Goal: Information Seeking & Learning: Find specific fact

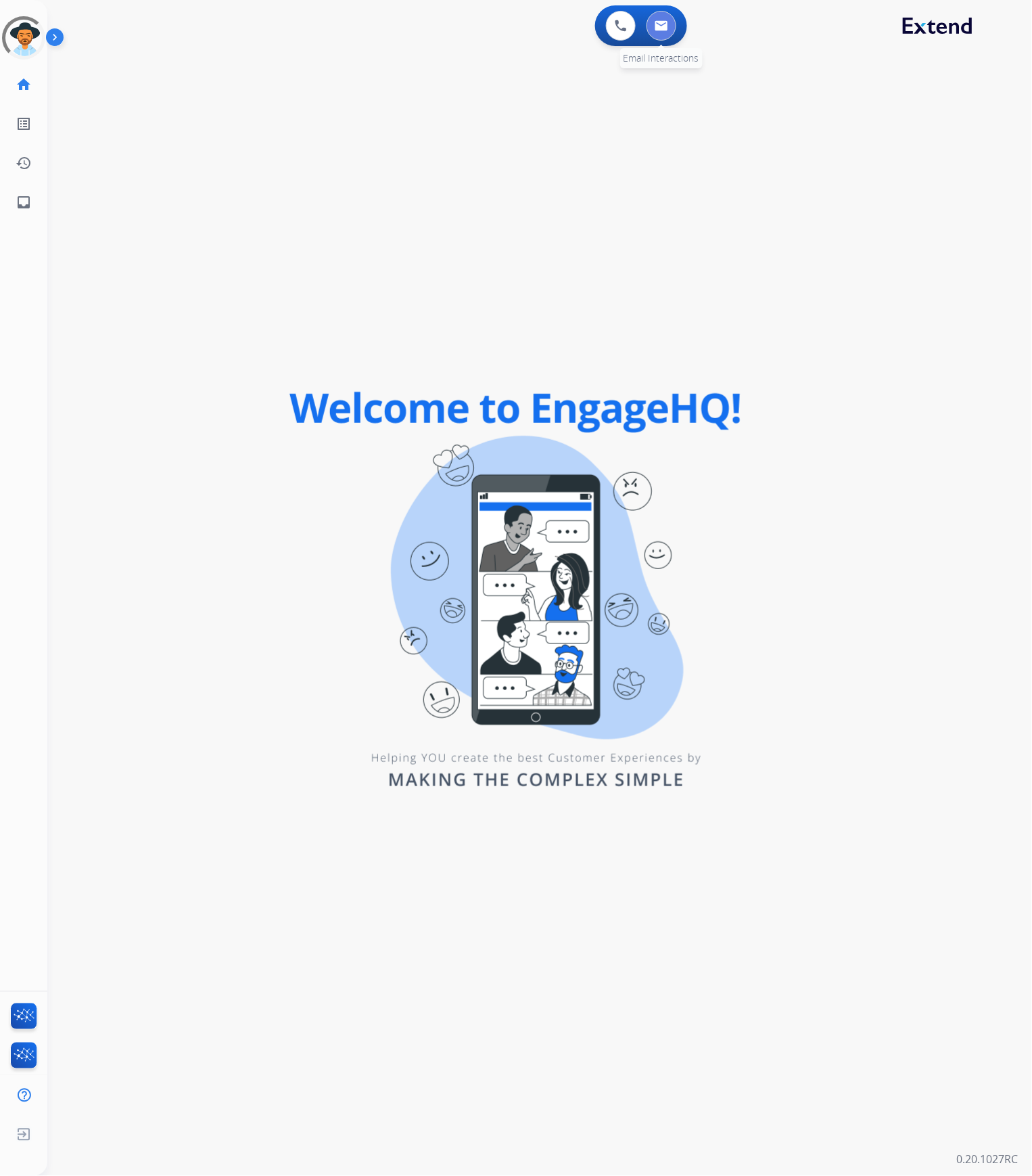
click at [670, 25] on button at bounding box center [661, 26] width 30 height 30
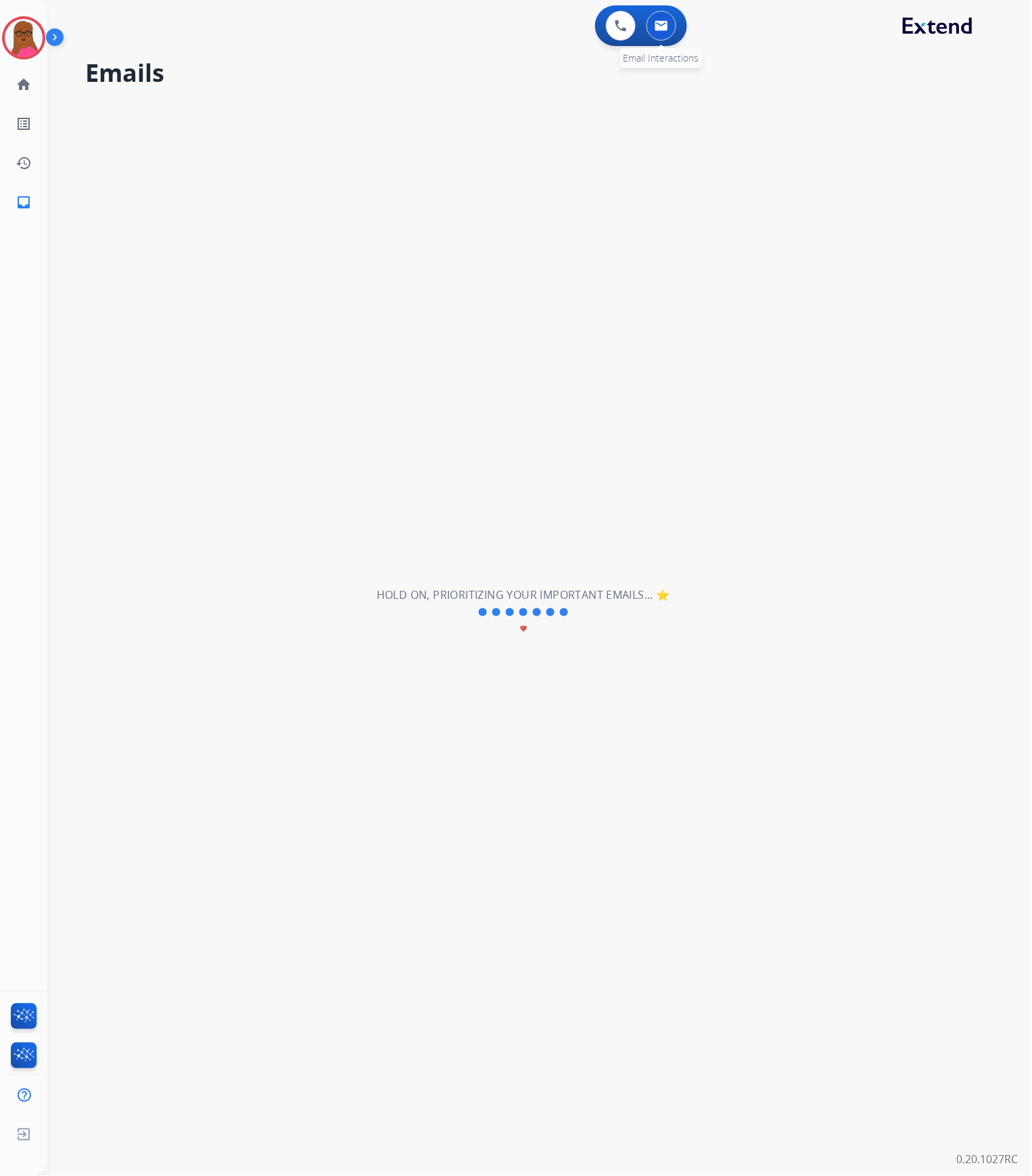
click at [658, 31] on img at bounding box center [661, 26] width 14 height 11
select select "**********"
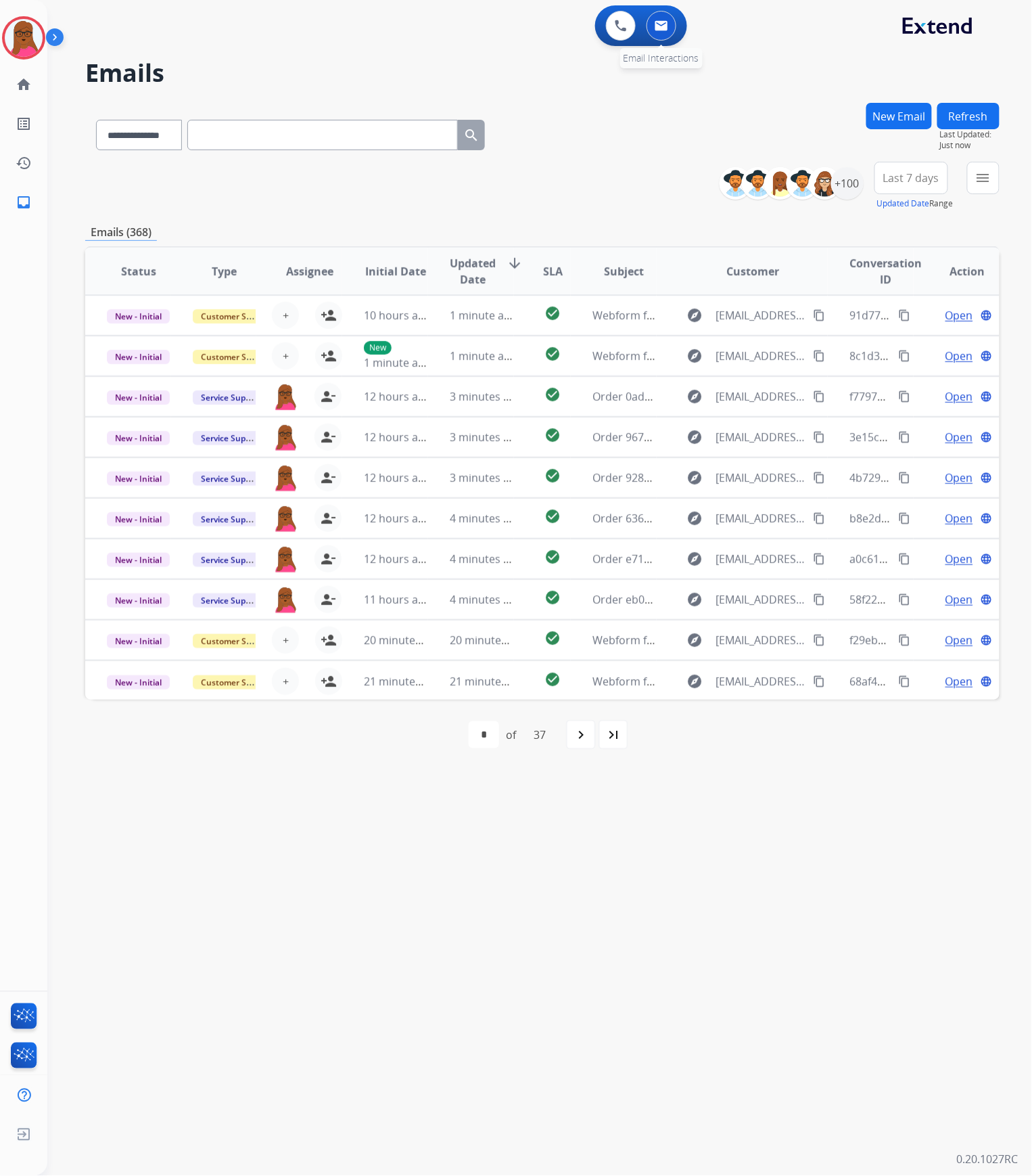
click at [666, 23] on img at bounding box center [661, 26] width 14 height 11
click at [667, 26] on img at bounding box center [661, 26] width 14 height 11
click at [850, 182] on div "+100" at bounding box center [847, 183] width 32 height 32
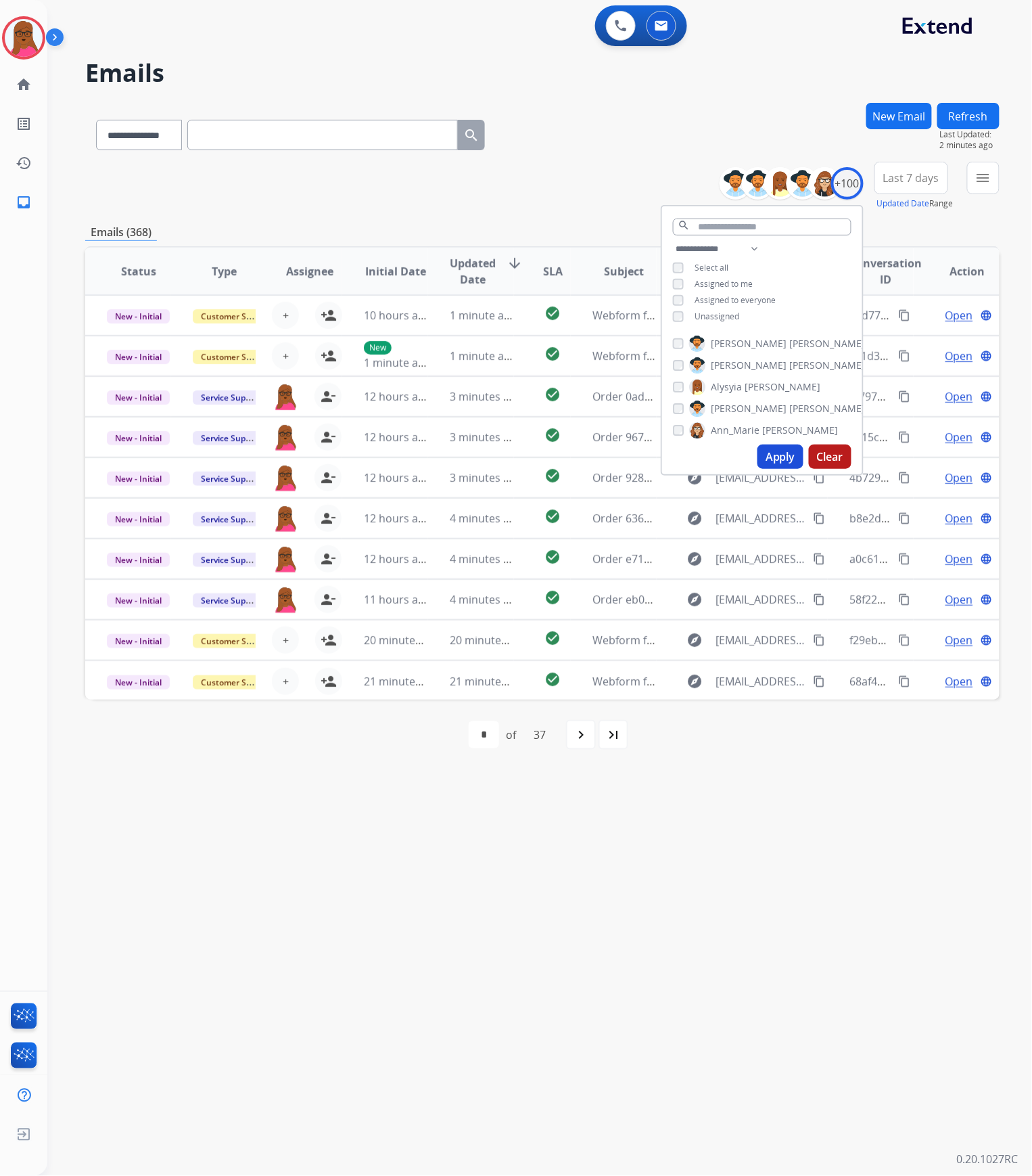
click at [779, 463] on button "Apply" at bounding box center [781, 456] width 46 height 24
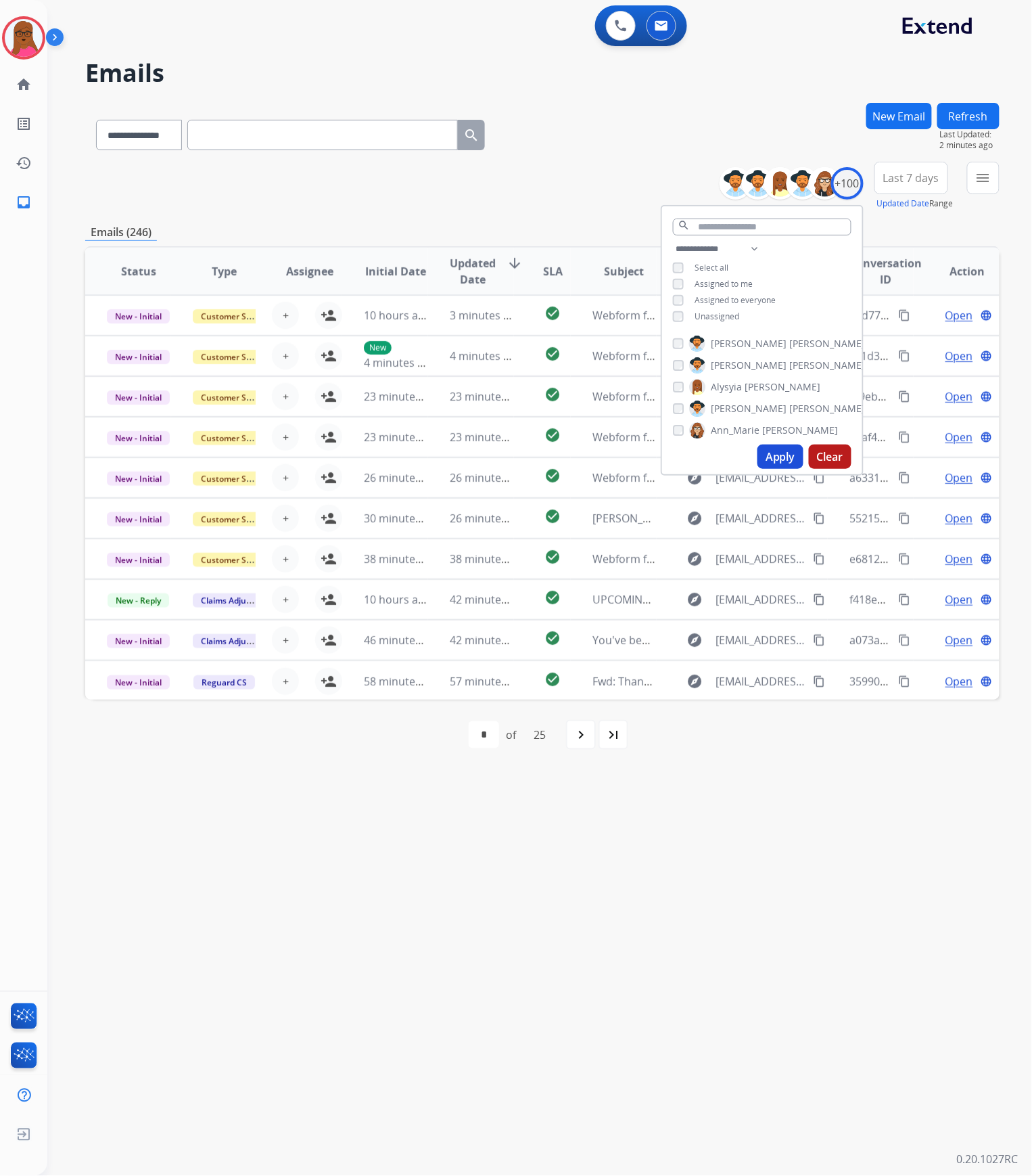
click at [769, 461] on button "Apply" at bounding box center [781, 456] width 46 height 24
click at [806, 812] on div "**********" at bounding box center [523, 612] width 952 height 1127
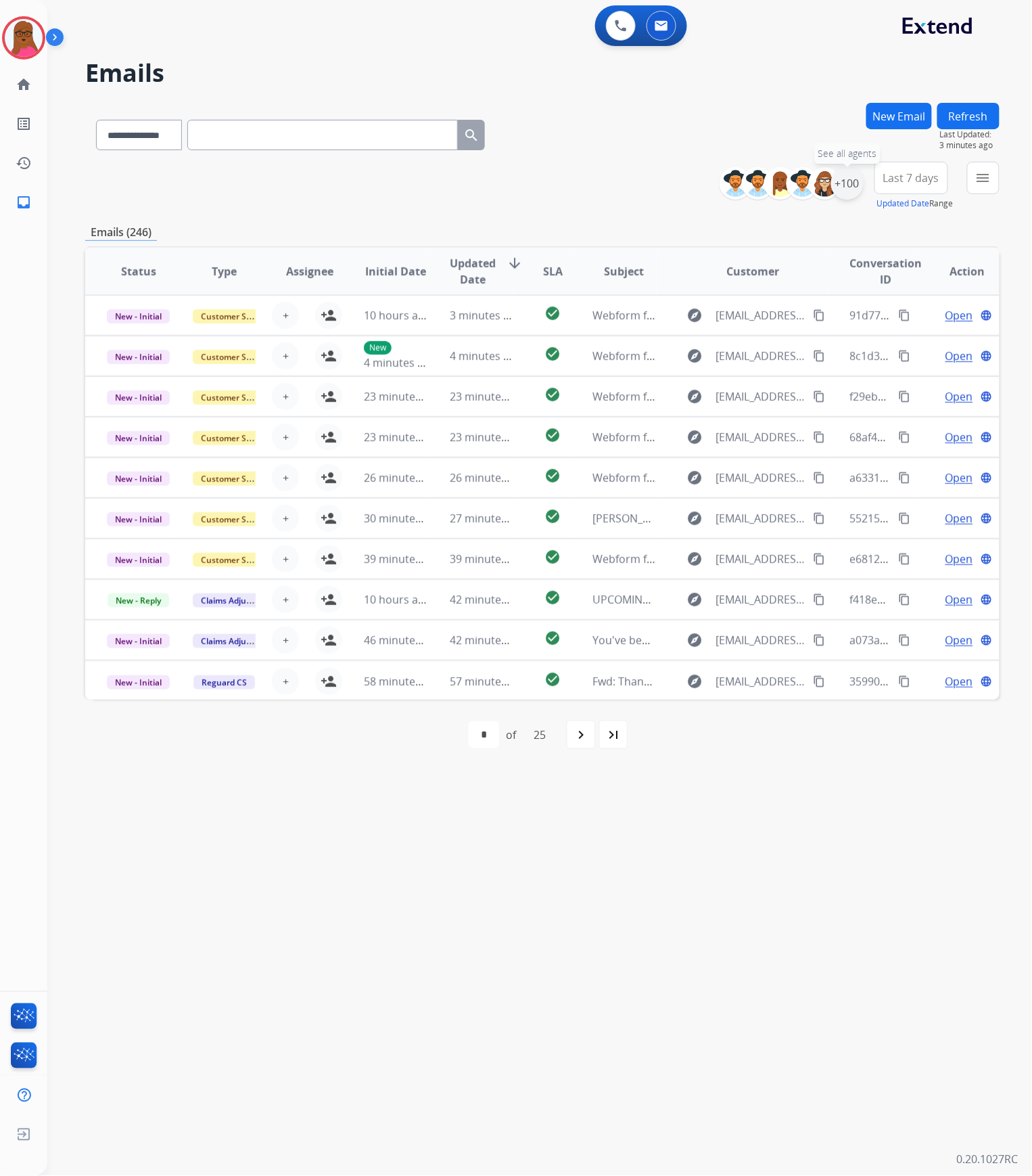
click at [855, 182] on div "+100" at bounding box center [847, 183] width 32 height 32
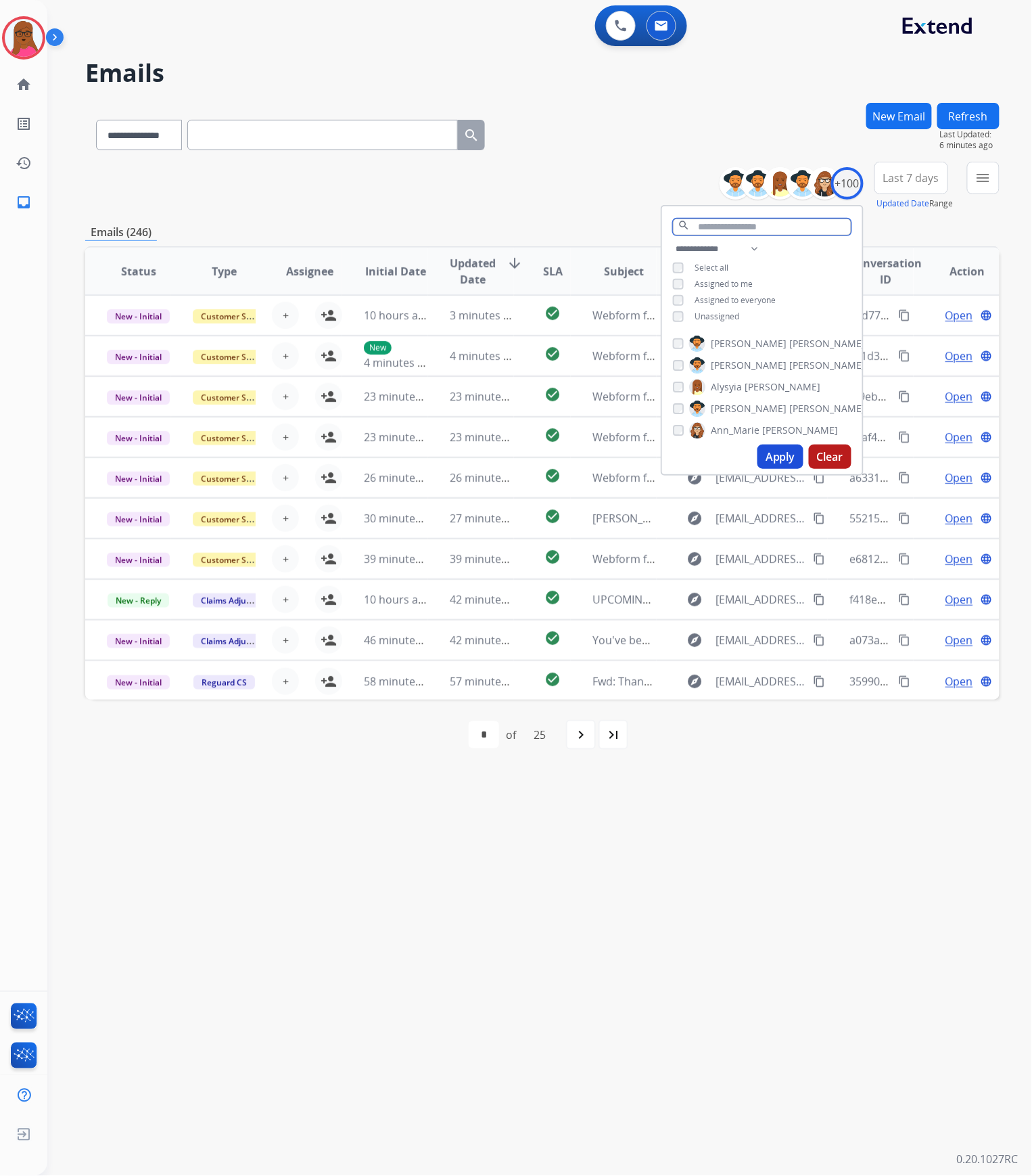
click at [828, 223] on input "text" at bounding box center [762, 227] width 179 height 17
click at [776, 463] on button "Apply" at bounding box center [781, 456] width 46 height 24
click at [983, 187] on button "menu Filters" at bounding box center [983, 177] width 32 height 32
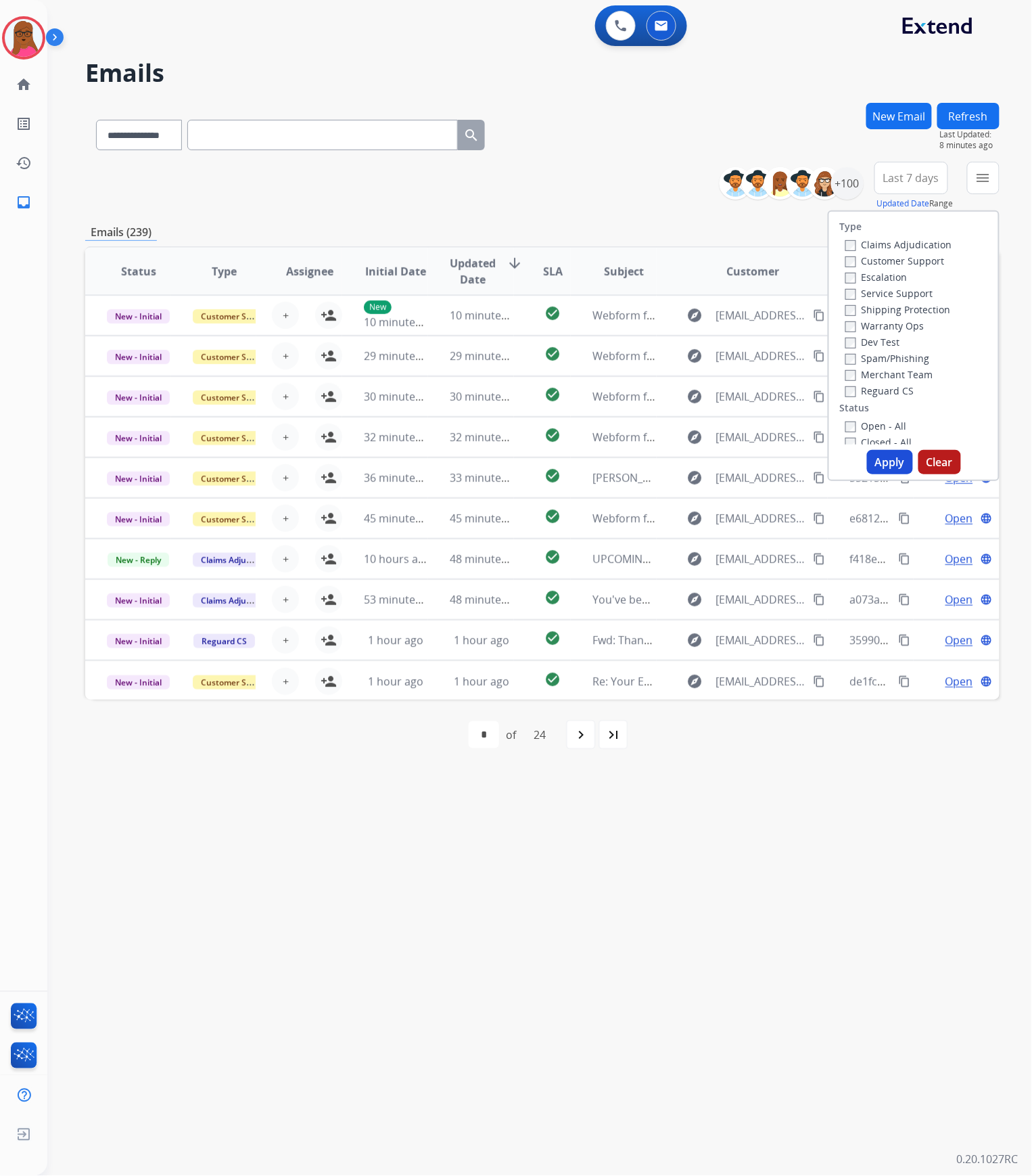
click at [852, 246] on label "Claims Adjudication" at bounding box center [898, 245] width 107 height 13
click at [885, 464] on button "Apply" at bounding box center [890, 462] width 46 height 24
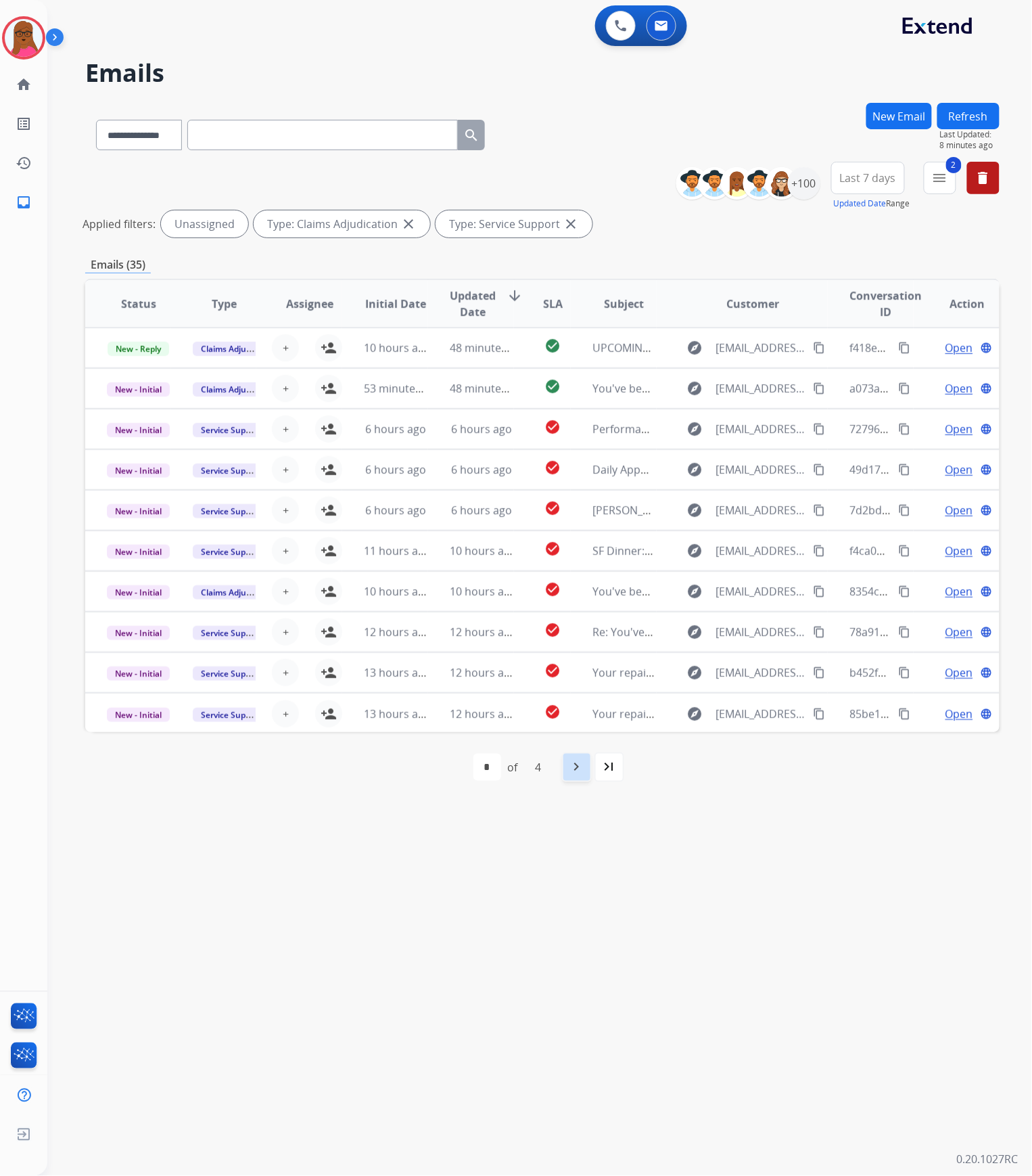
click at [567, 769] on div "navigate_next" at bounding box center [577, 767] width 30 height 30
click at [599, 763] on mat-icon "navigate_next" at bounding box center [606, 767] width 17 height 17
click at [605, 774] on mat-icon "navigate_next" at bounding box center [606, 767] width 17 height 17
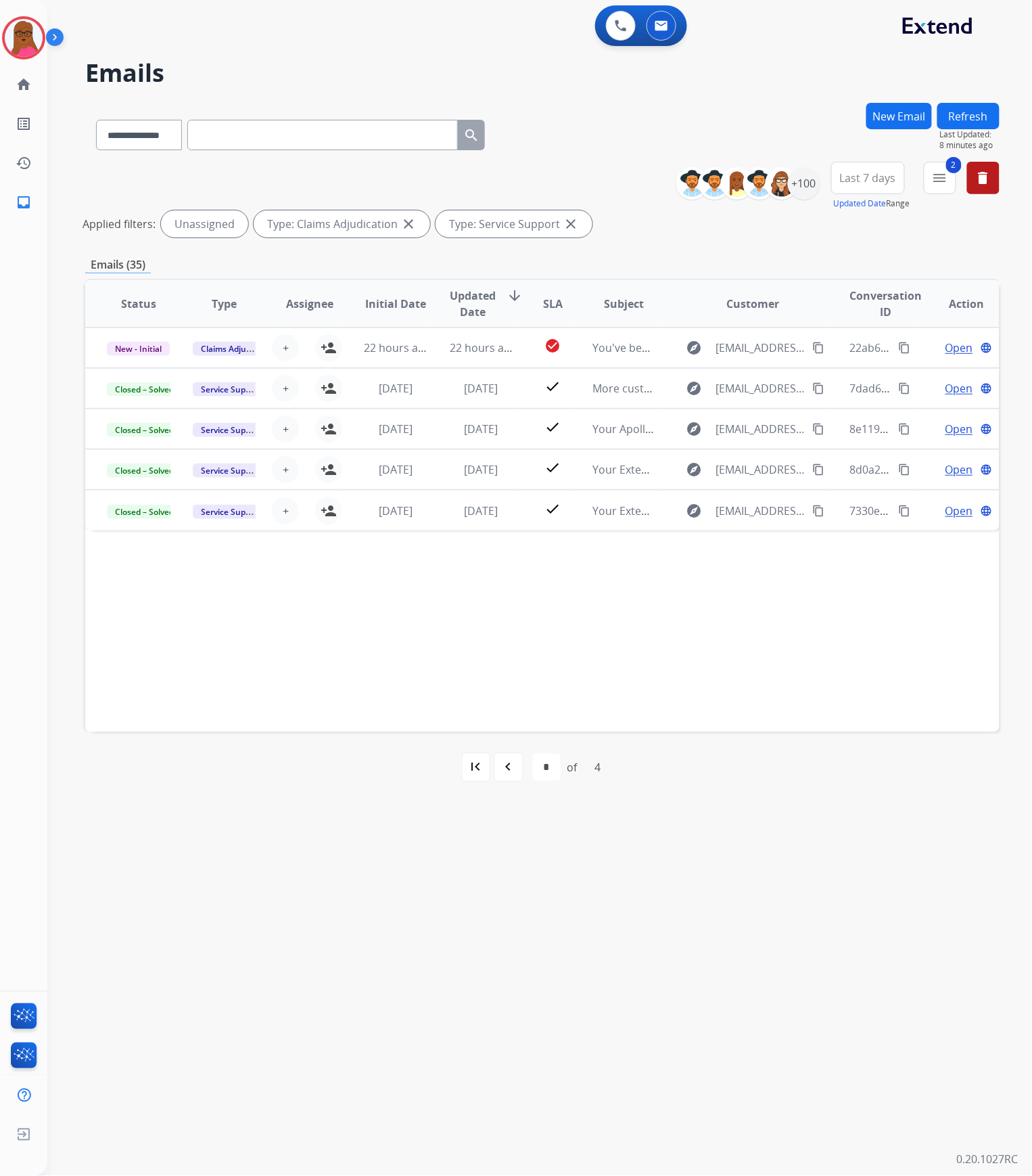
click at [482, 764] on mat-icon "first_page" at bounding box center [477, 767] width 17 height 17
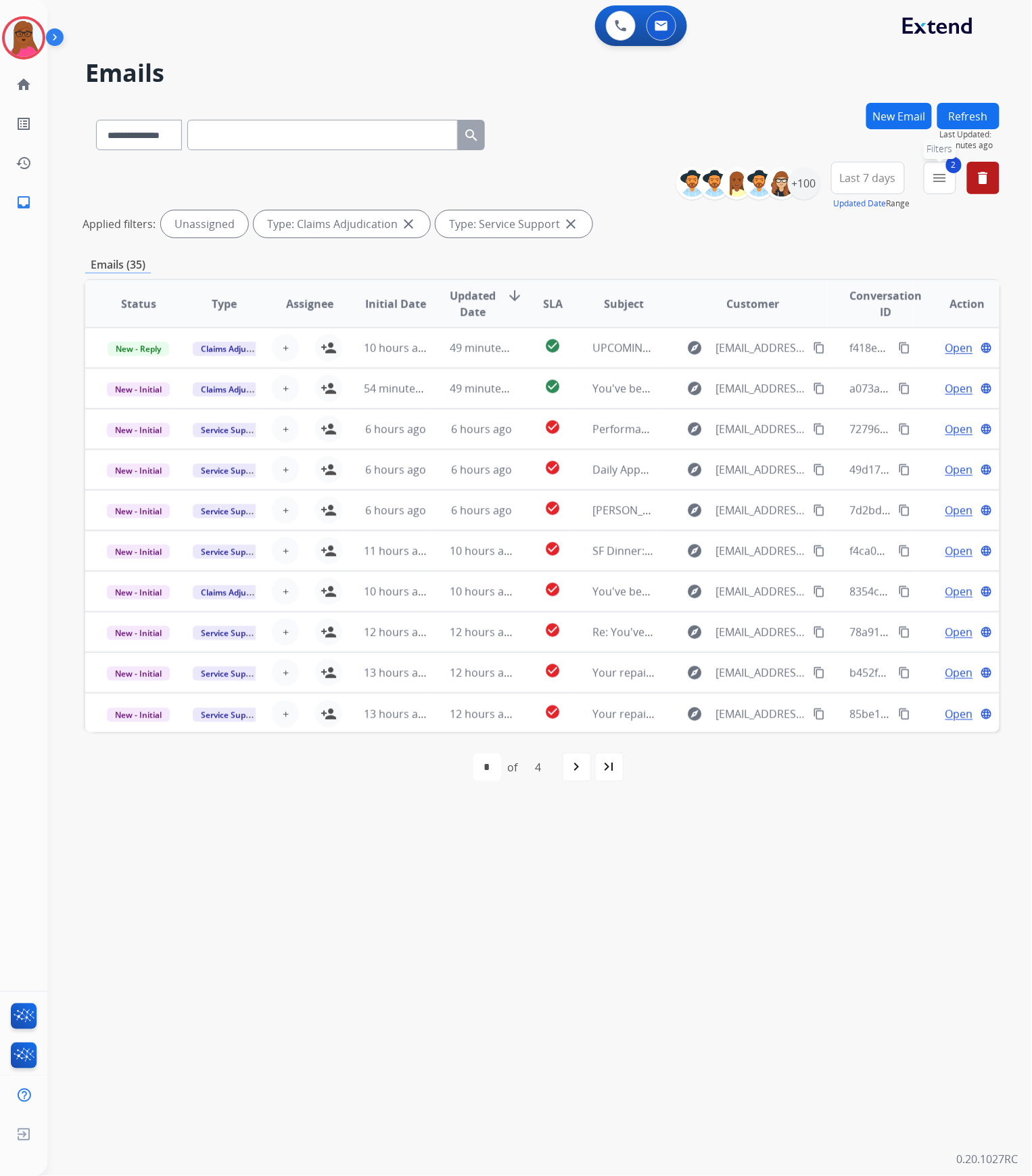
click at [939, 177] on mat-icon "menu" at bounding box center [940, 178] width 17 height 17
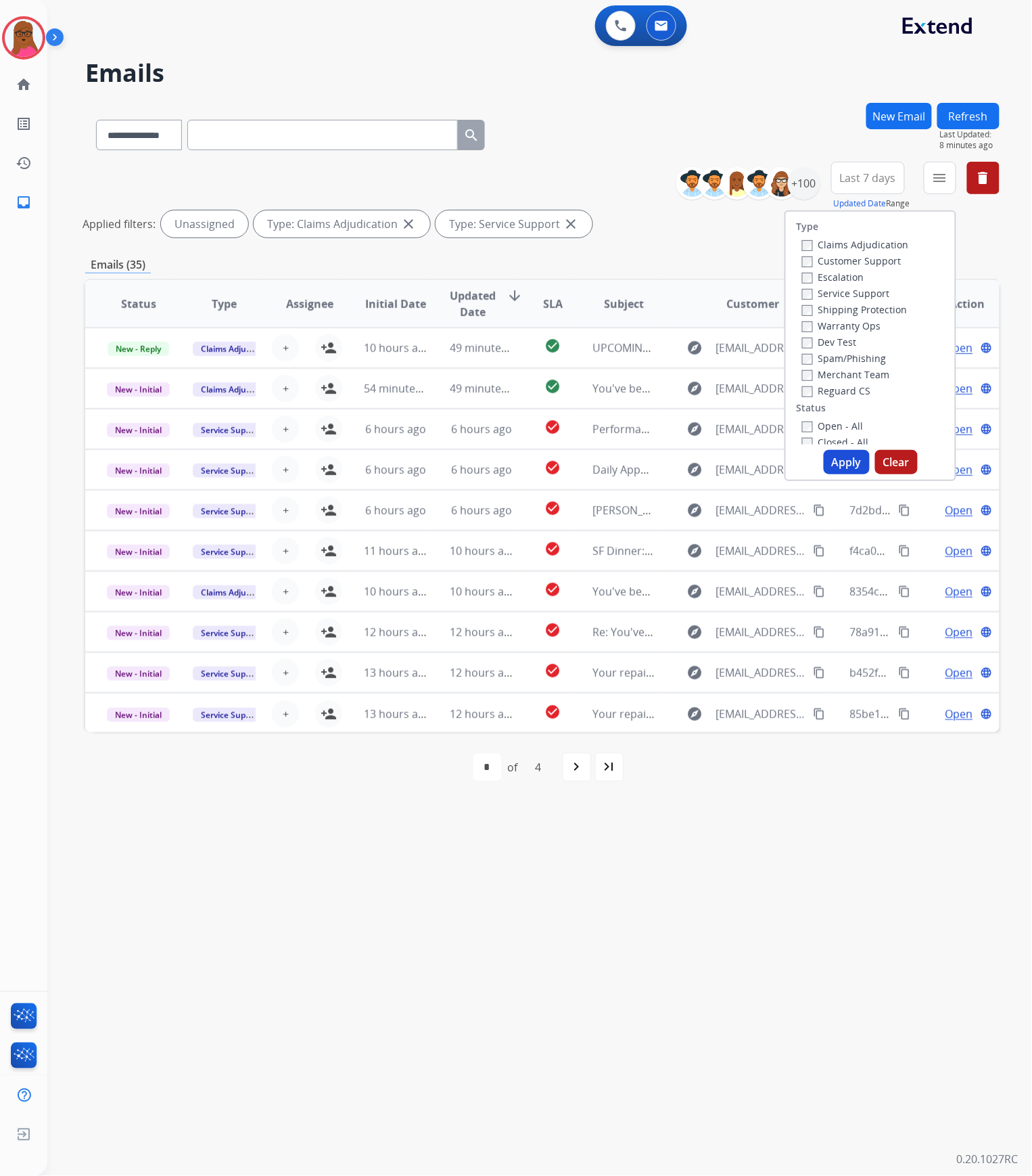
click at [833, 455] on button "Apply" at bounding box center [847, 462] width 46 height 24
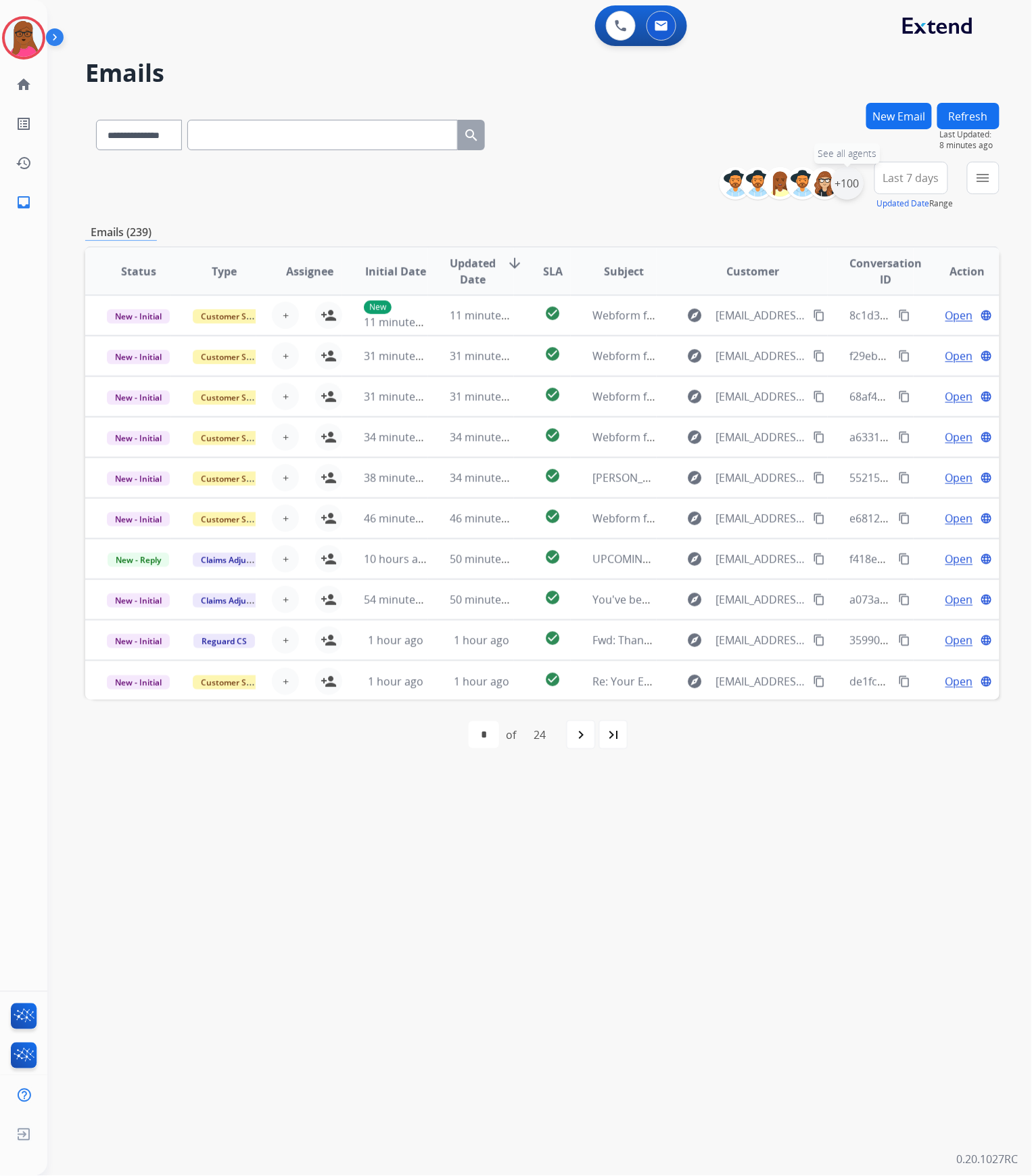
click at [850, 176] on div "+100" at bounding box center [847, 183] width 32 height 32
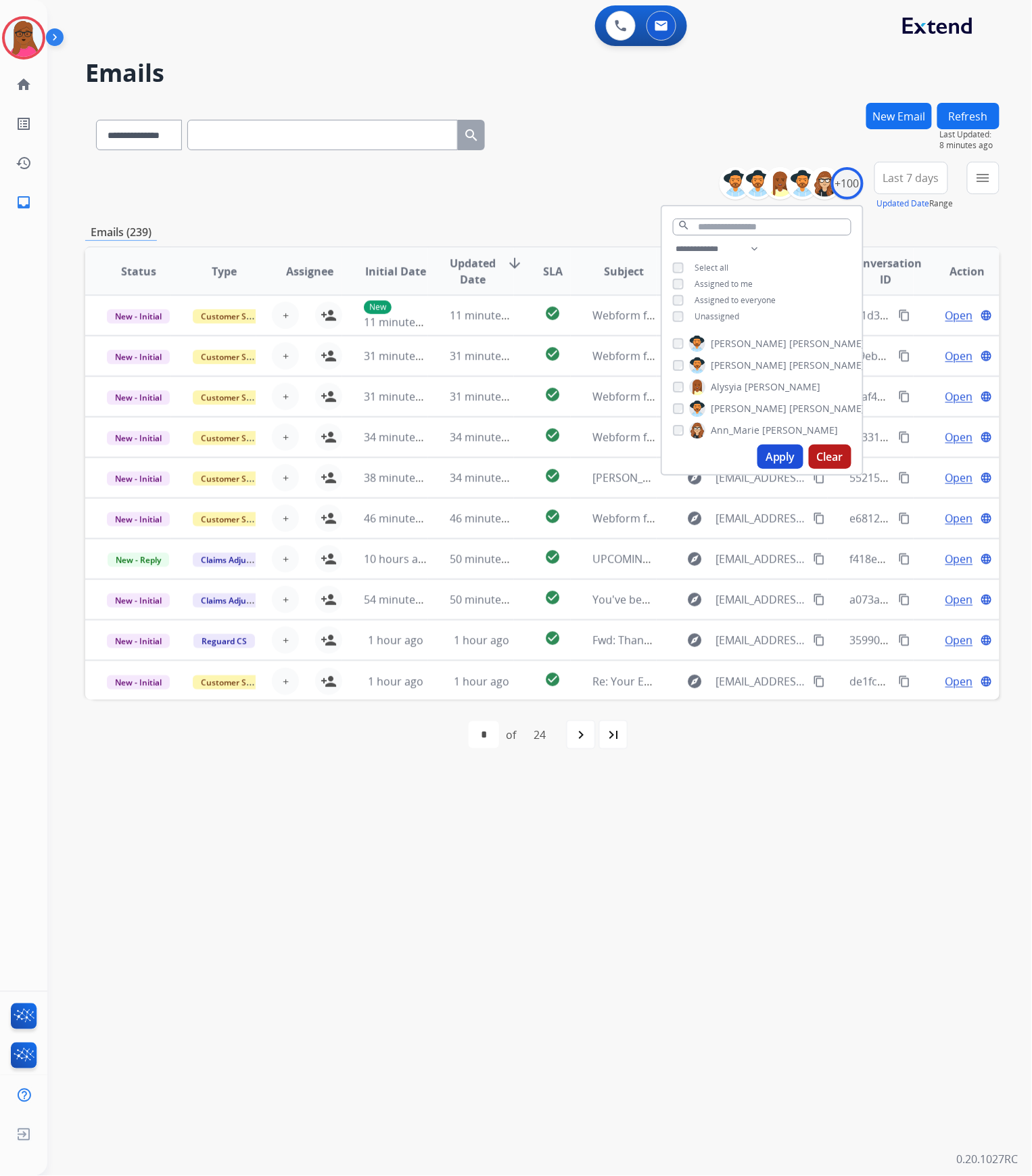
click at [675, 321] on div "**********" at bounding box center [762, 284] width 200 height 86
click at [771, 455] on button "Apply" at bounding box center [781, 456] width 46 height 24
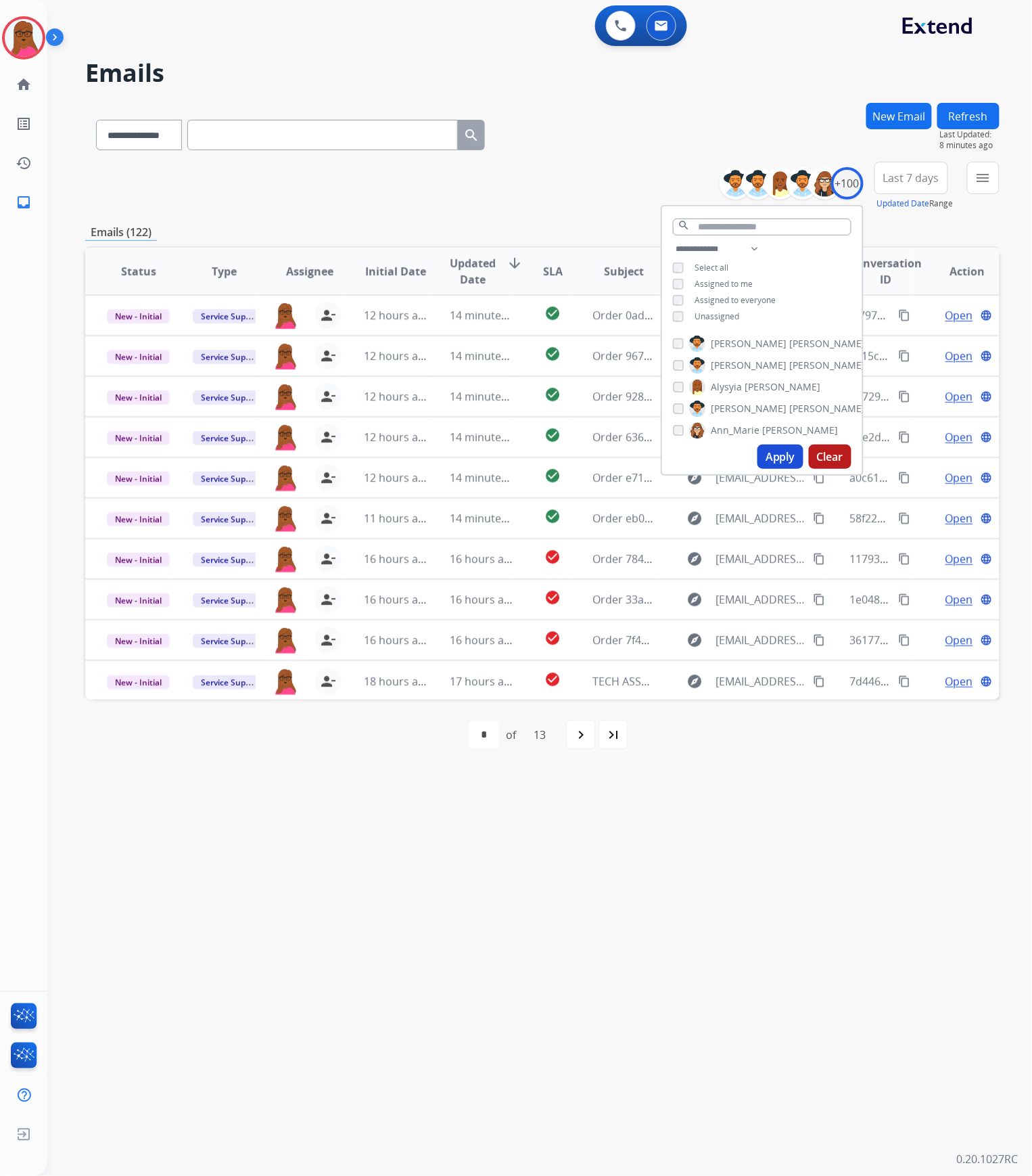
click at [807, 768] on div "first_page navigate_before * * * * * * * * * ** ** ** ** of 13 navigate_next la…" at bounding box center [542, 735] width 914 height 70
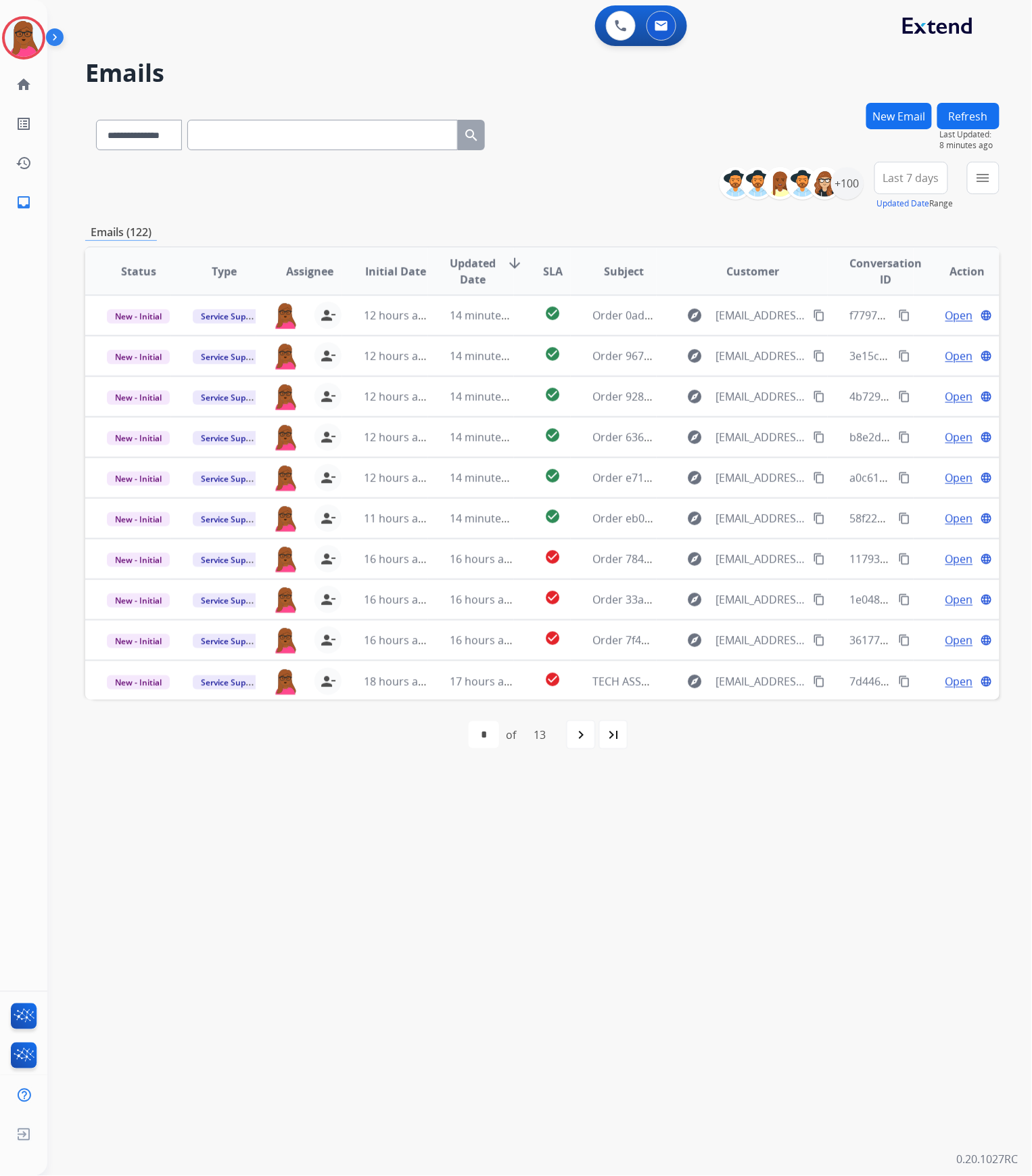
click at [580, 748] on div "navigate_next" at bounding box center [580, 735] width 30 height 30
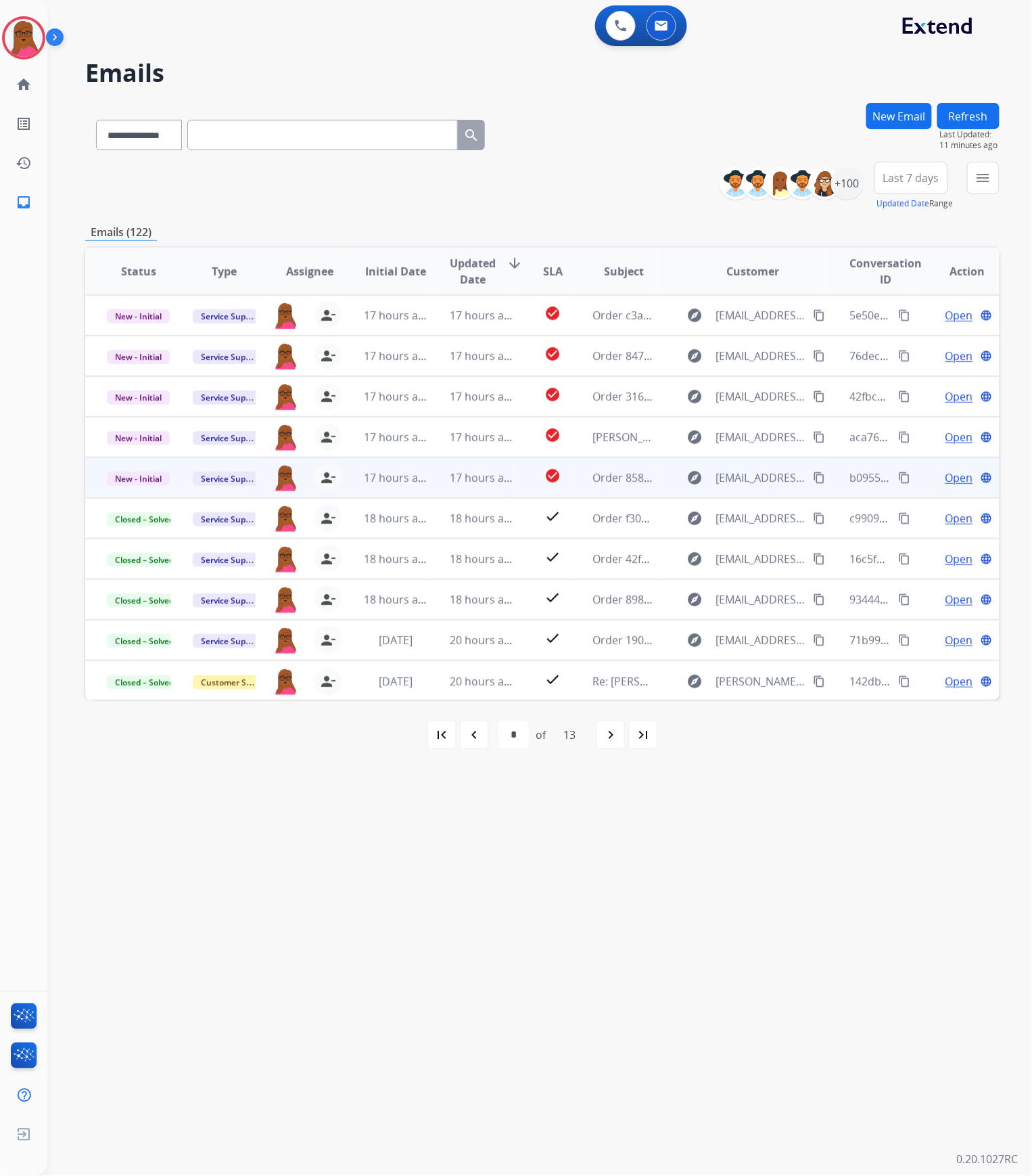
click at [953, 479] on span "Open" at bounding box center [960, 478] width 28 height 17
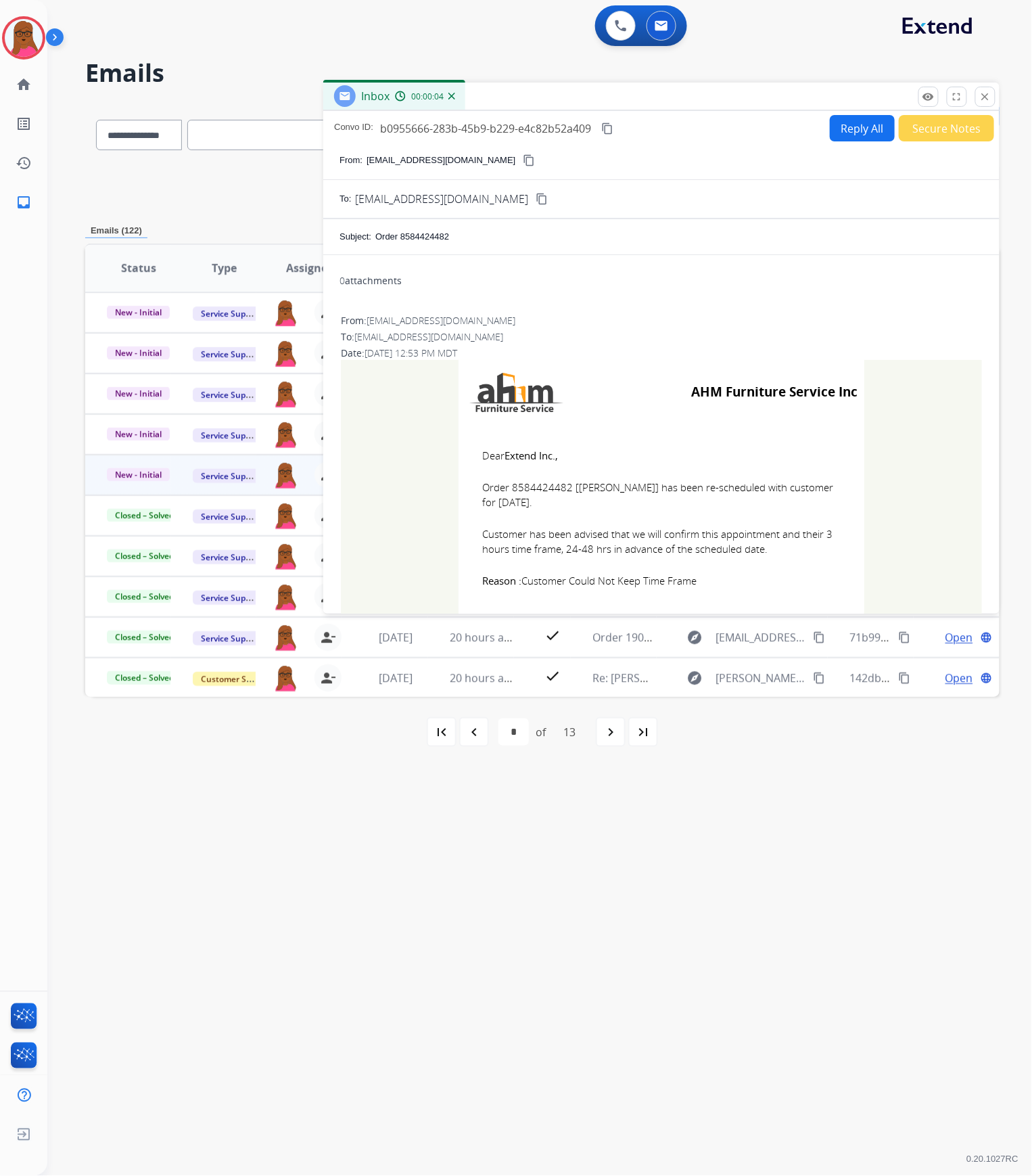
click at [521, 487] on span "Order 8584424482 [Kristi Pollard] has been re-scheduled with customer for 10/02…" at bounding box center [661, 494] width 359 height 31
click at [522, 487] on span "Order 8584424482 [Kristi Pollard] has been re-scheduled with customer for 10/02…" at bounding box center [661, 494] width 359 height 31
copy span "8584424482"
click at [25, 24] on img at bounding box center [23, 37] width 38 height 38
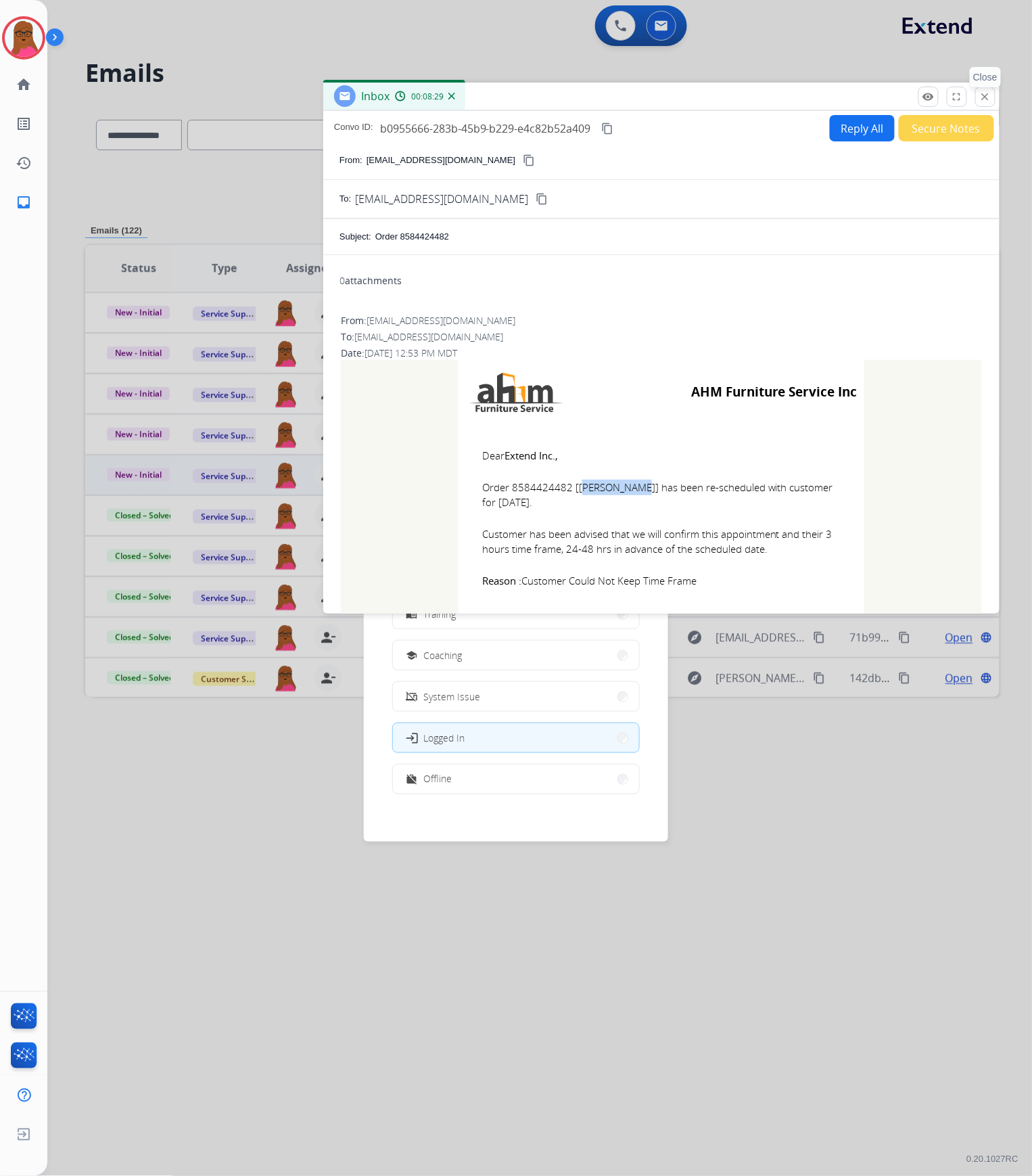
click at [983, 101] on mat-icon "close" at bounding box center [985, 96] width 12 height 12
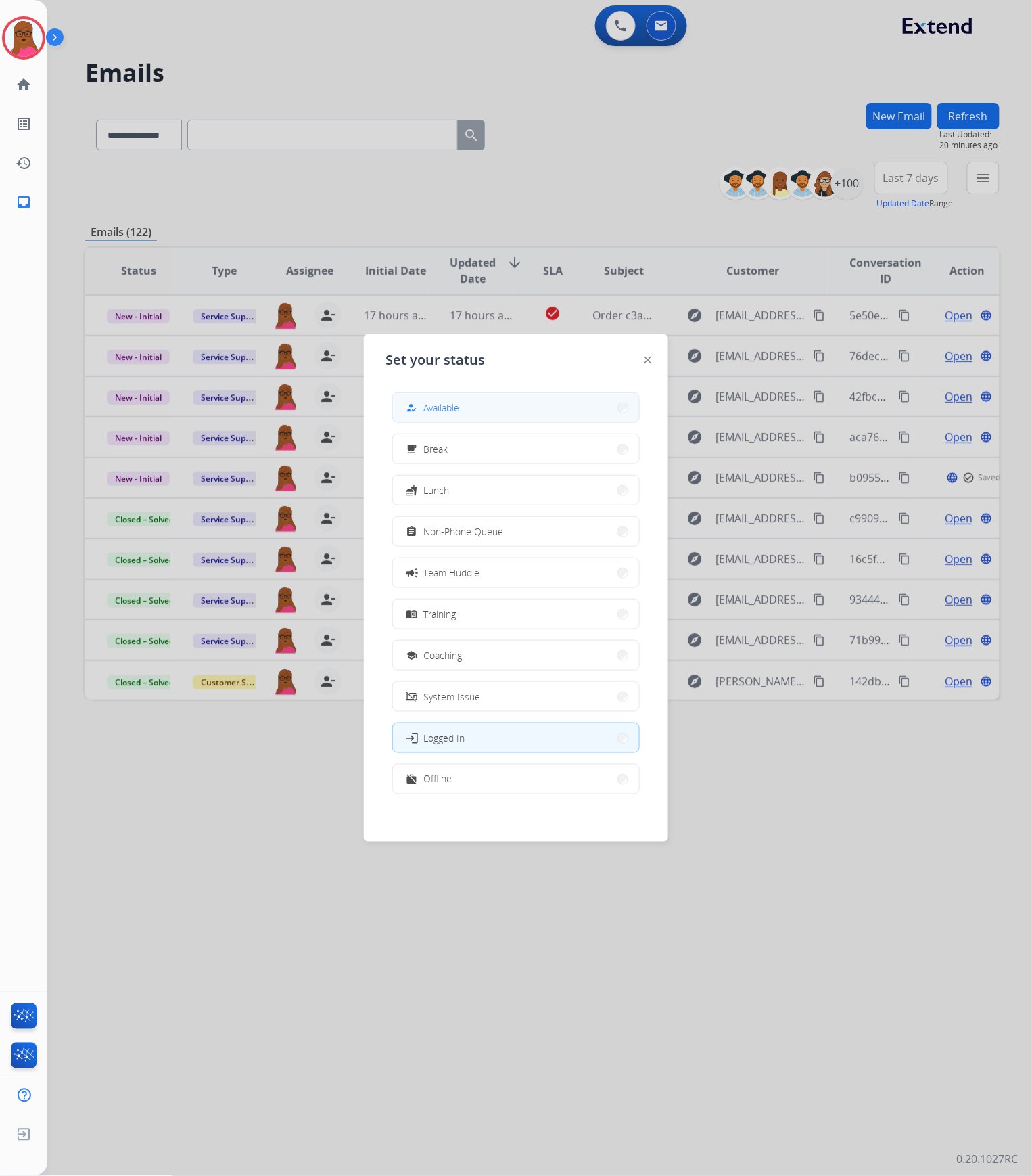
click at [541, 406] on button "how_to_reg Available" at bounding box center [516, 407] width 246 height 29
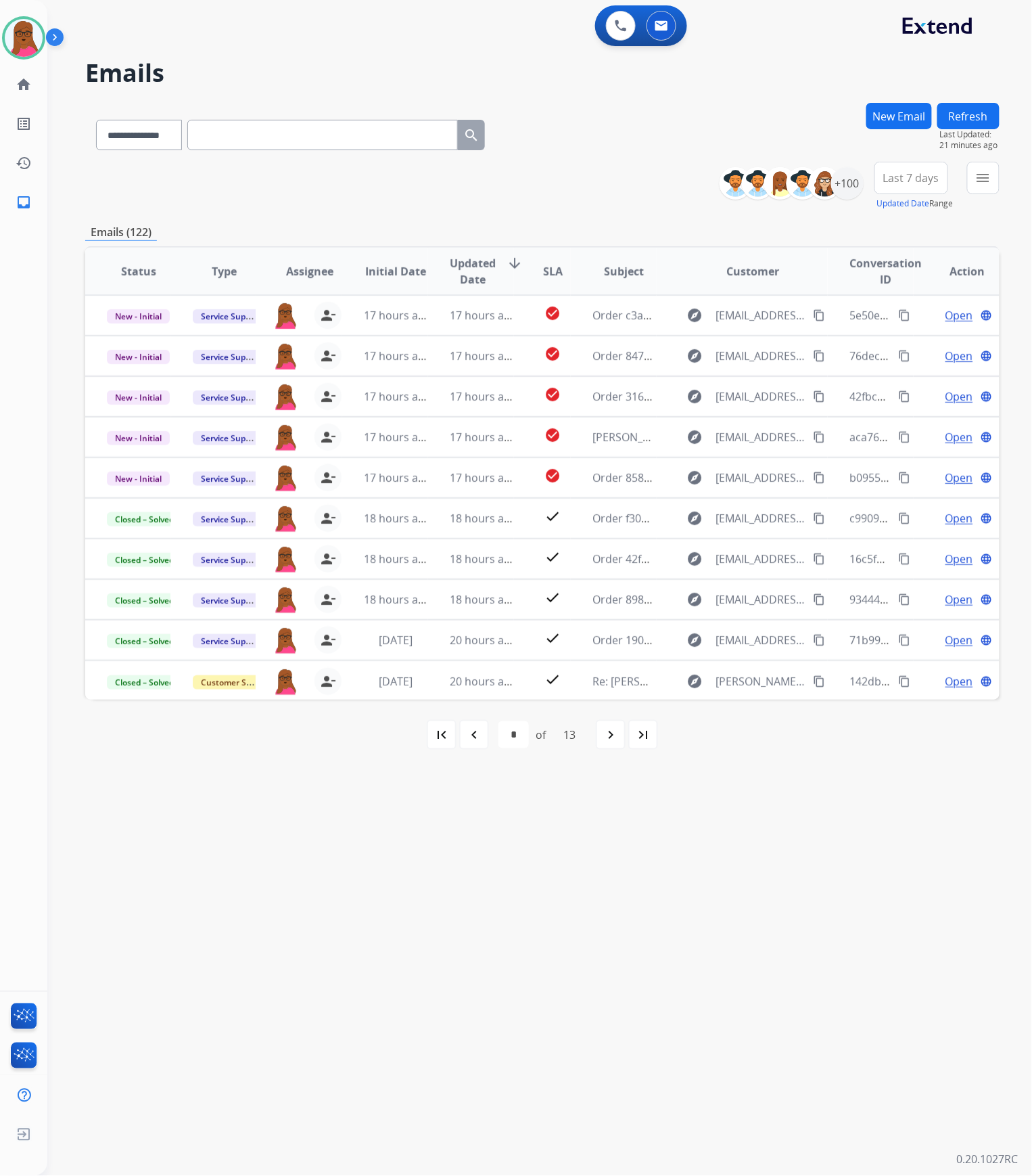
click at [604, 734] on div "navigate_next" at bounding box center [611, 735] width 30 height 30
click at [481, 729] on div "navigate_before" at bounding box center [474, 735] width 30 height 30
click at [618, 739] on mat-icon "navigate_next" at bounding box center [611, 735] width 17 height 17
select select "*"
